Goal: Information Seeking & Learning: Find contact information

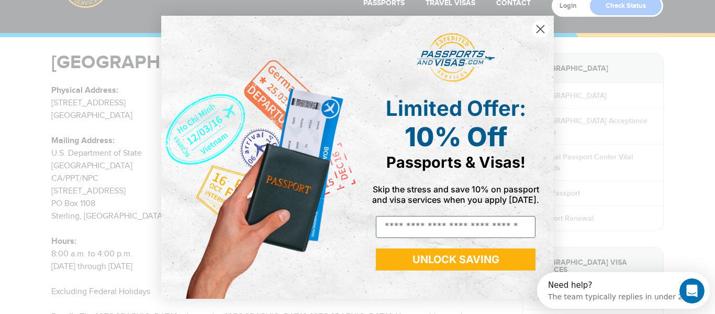
click at [543, 32] on circle "Close dialog" at bounding box center [540, 28] width 17 height 17
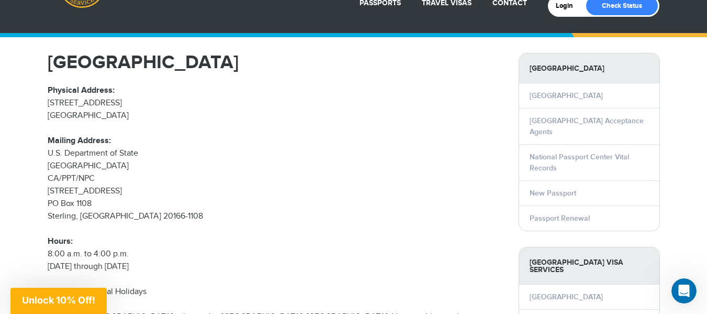
drag, startPoint x: 141, startPoint y: 164, endPoint x: 48, endPoint y: 150, distance: 94.2
click at [48, 150] on p "Physical Address: [STREET_ADDRESS] Mailing Address: U.S. Department of [GEOGRAP…" at bounding box center [275, 178] width 455 height 188
copy p "U.S. Department of [GEOGRAPHIC_DATA]"
drag, startPoint x: 118, startPoint y: 189, endPoint x: 45, endPoint y: 196, distance: 73.6
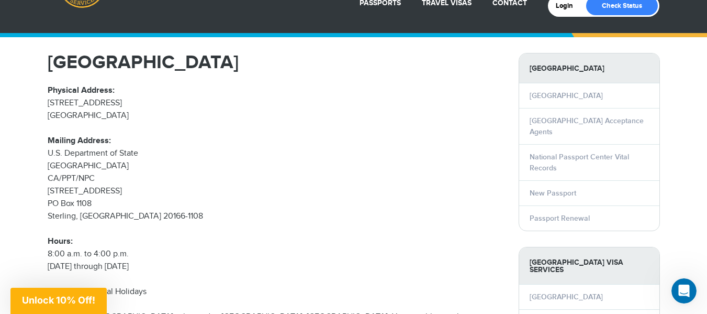
click at [45, 196] on div "[GEOGRAPHIC_DATA] Physical Address: [STREET_ADDRESS] Mailing Address: U.S. Depa…" at bounding box center [275, 249] width 471 height 392
drag, startPoint x: 664, startPoint y: 51, endPoint x: 650, endPoint y: 47, distance: 15.1
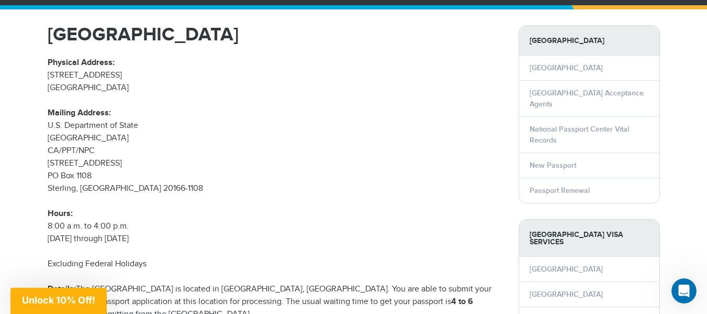
scroll to position [105, 0]
